Goal: Check status

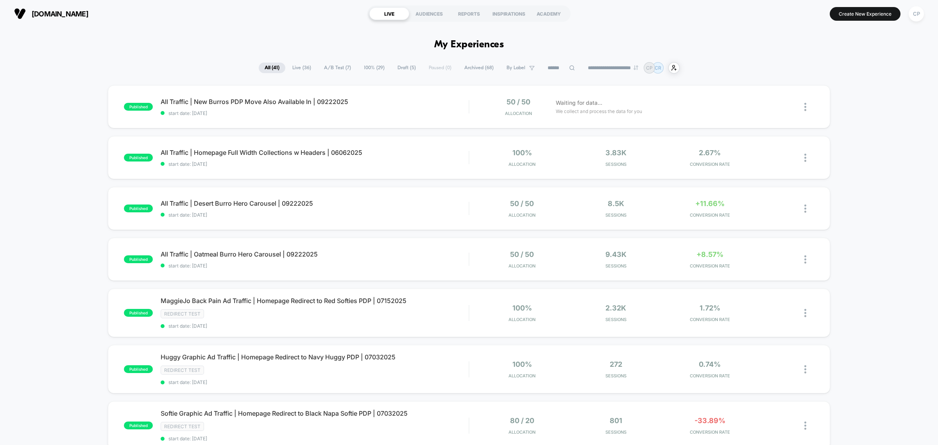
click at [924, 14] on button "CP" at bounding box center [917, 14] width 20 height 16
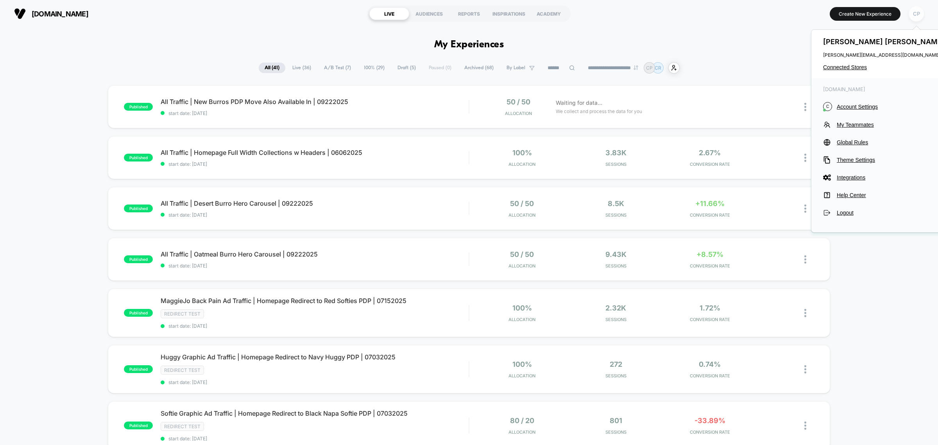
click at [924, 14] on div "CP" at bounding box center [916, 13] width 15 height 15
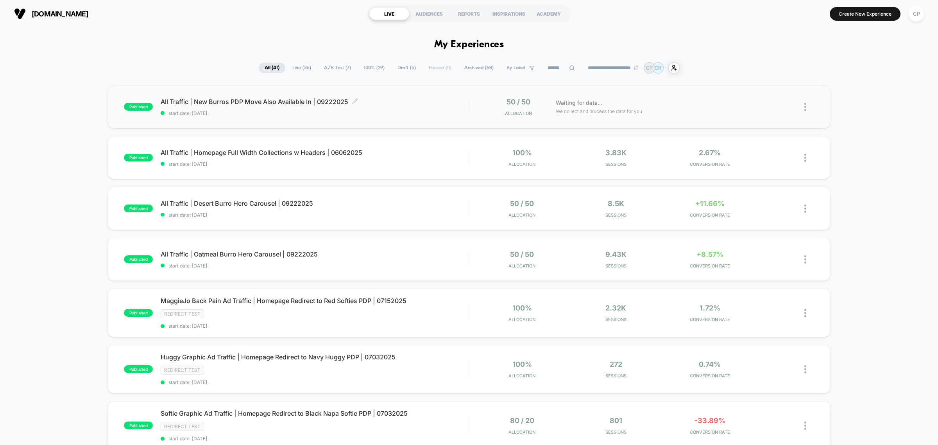
click at [268, 102] on span "All Traffic | New Burros PDP Move Also Available In | 09222025 Click to edit ex…" at bounding box center [315, 102] width 308 height 8
